Goal: Information Seeking & Learning: Learn about a topic

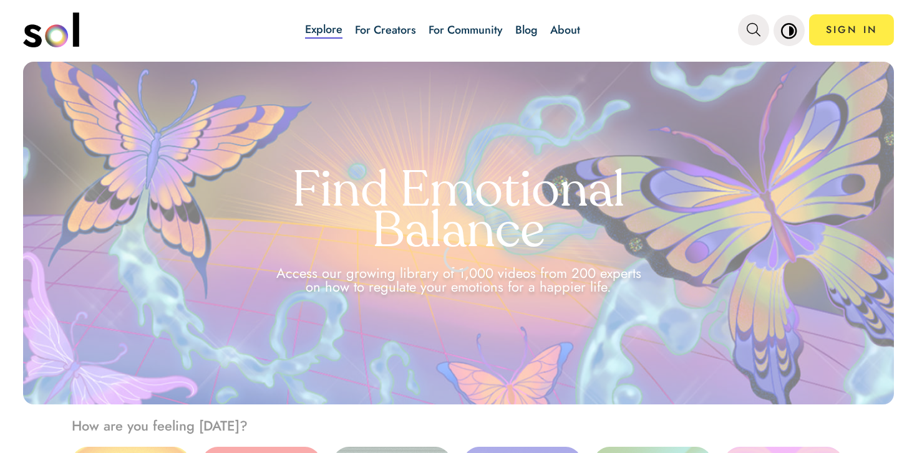
click at [537, 35] on link "Blog" at bounding box center [526, 30] width 22 height 16
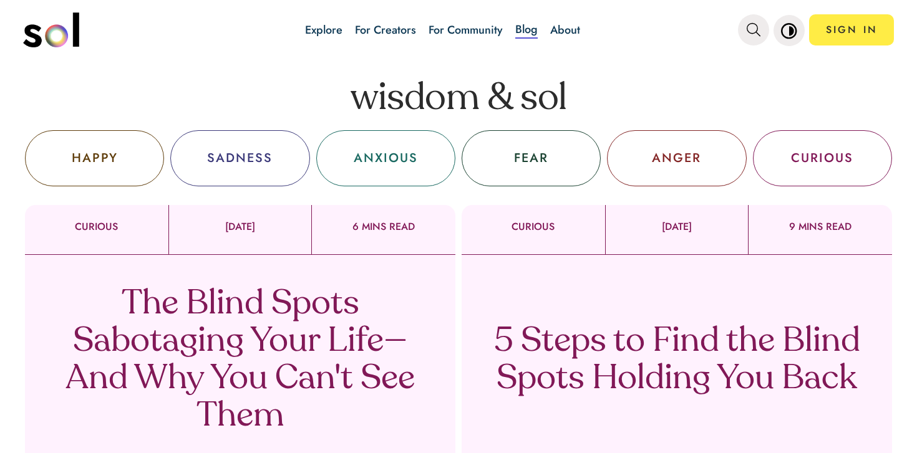
click at [657, 316] on div "5 Steps to Find the Blind Spots Holding You Back Sol TV" at bounding box center [677, 376] width 430 height 243
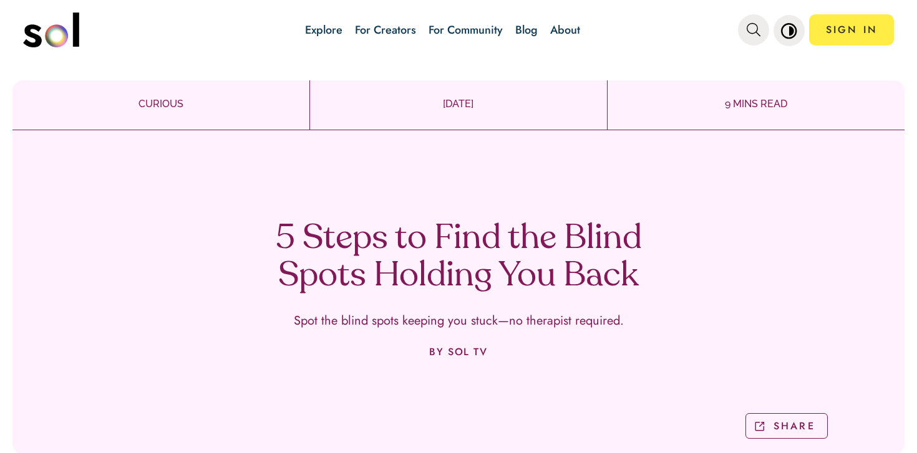
click at [433, 237] on h1 "5 Steps to Find the Blind Spots Holding You Back" at bounding box center [458, 258] width 368 height 75
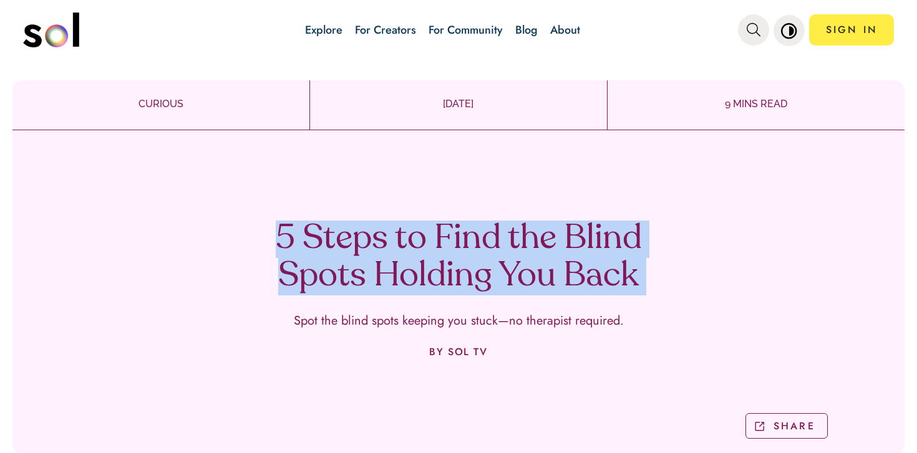
click at [433, 237] on h1 "5 Steps to Find the Blind Spots Holding You Back" at bounding box center [458, 258] width 368 height 75
copy h1 "5 Steps to Find the Blind Spots Holding You Back"
